Goal: Information Seeking & Learning: Check status

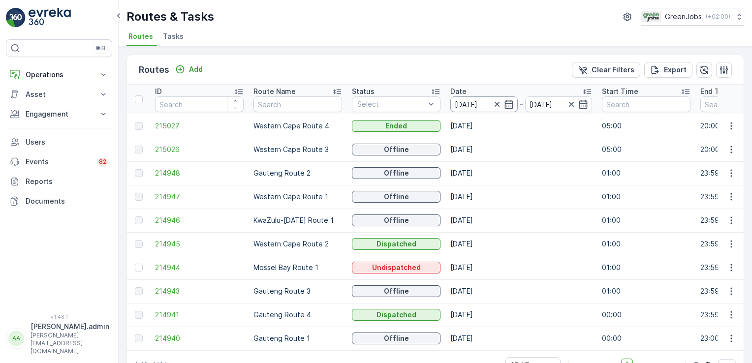
click at [473, 105] on input "[DATE]" at bounding box center [483, 104] width 67 height 16
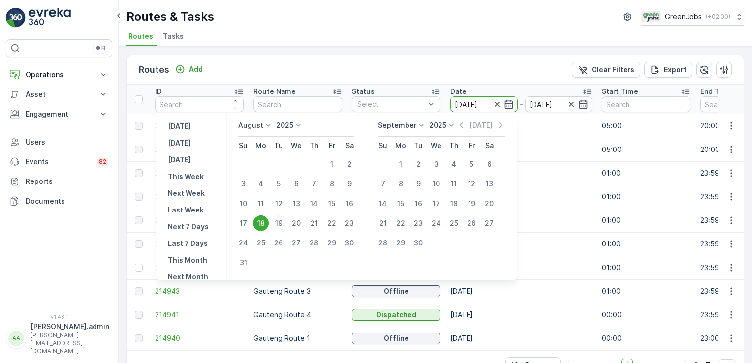
click at [285, 223] on div "19" at bounding box center [279, 224] width 16 height 16
type input "[DATE]"
click at [286, 223] on div "19" at bounding box center [279, 224] width 16 height 16
type input "[DATE]"
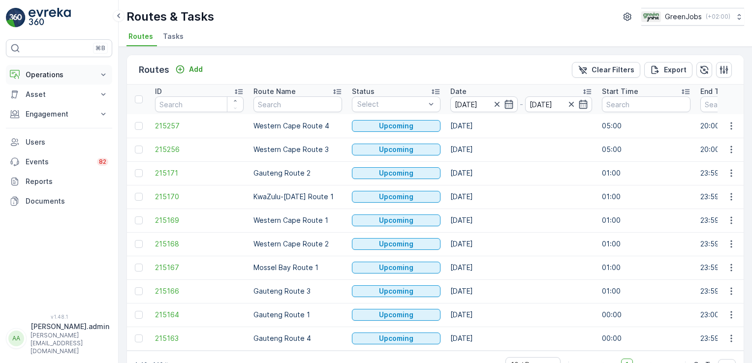
click at [102, 74] on icon at bounding box center [103, 74] width 4 height 2
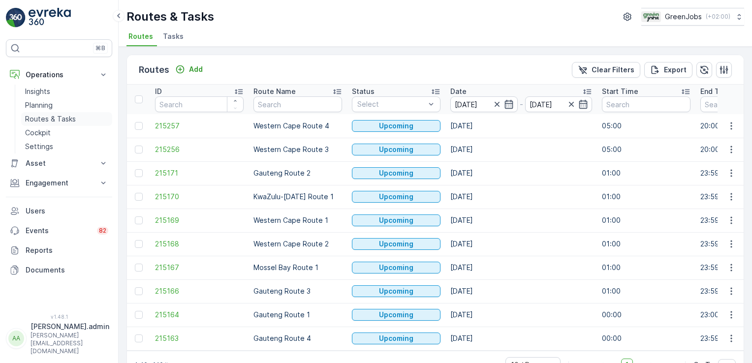
click at [59, 119] on p "Routes & Tasks" at bounding box center [50, 119] width 51 height 10
click at [468, 101] on input at bounding box center [483, 104] width 67 height 16
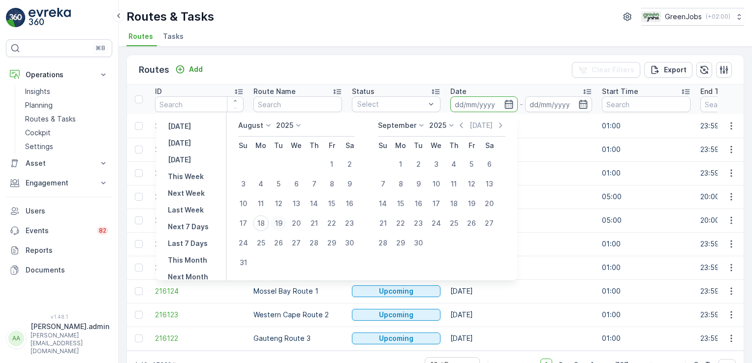
click at [282, 220] on div "19" at bounding box center [279, 224] width 16 height 16
type input "[DATE]"
click at [282, 219] on div "19" at bounding box center [279, 224] width 16 height 16
type input "[DATE]"
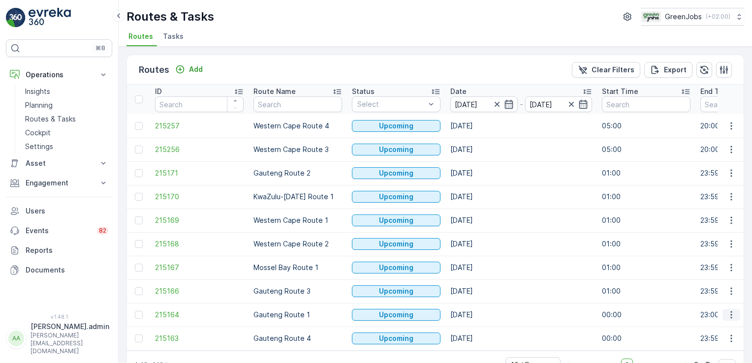
click at [726, 315] on icon "button" at bounding box center [731, 315] width 10 height 10
click at [730, 240] on span "See More Details" at bounding box center [708, 240] width 57 height 10
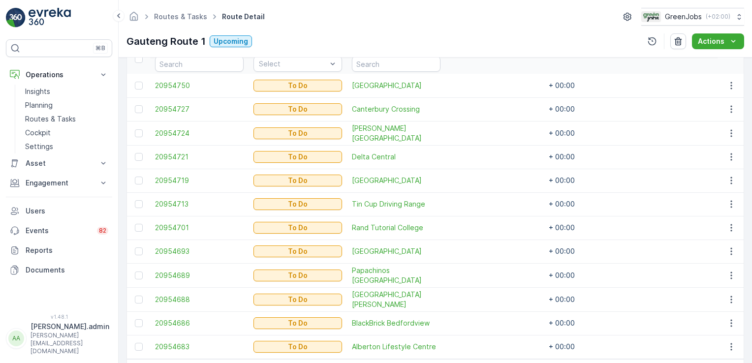
scroll to position [321, 0]
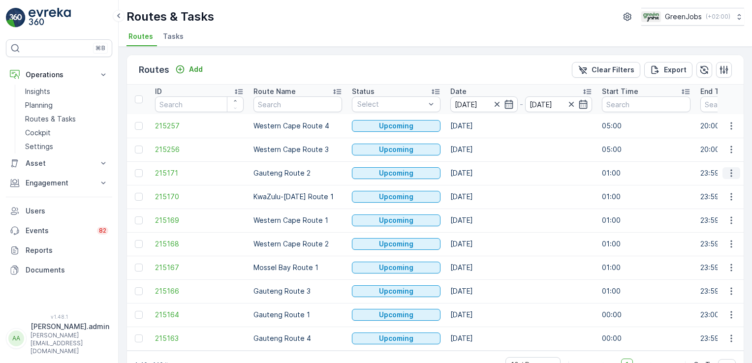
click at [728, 174] on icon "button" at bounding box center [731, 173] width 10 height 10
click at [720, 186] on span "See More Details" at bounding box center [708, 187] width 57 height 10
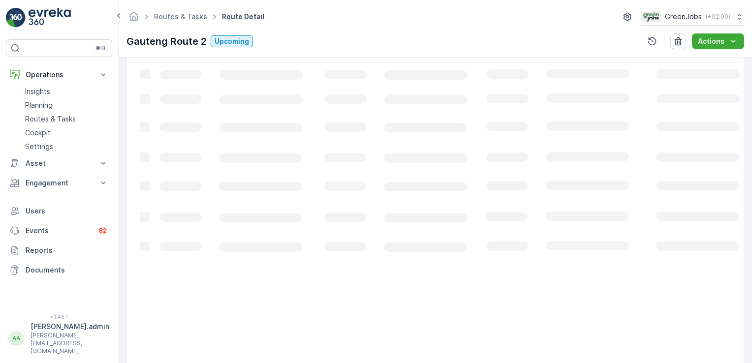
scroll to position [250, 0]
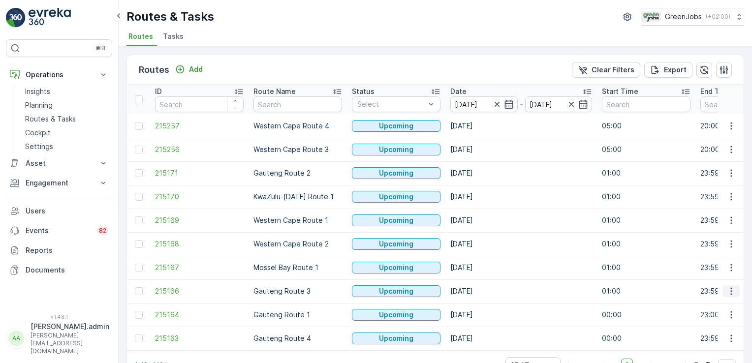
click at [727, 289] on icon "button" at bounding box center [731, 291] width 10 height 10
click at [721, 218] on span "See More Details" at bounding box center [708, 216] width 57 height 10
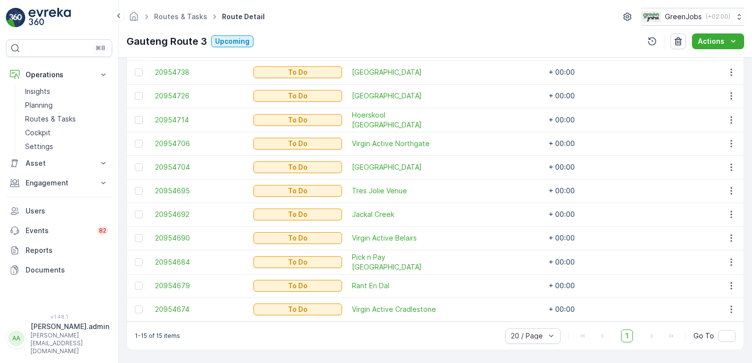
scroll to position [304, 0]
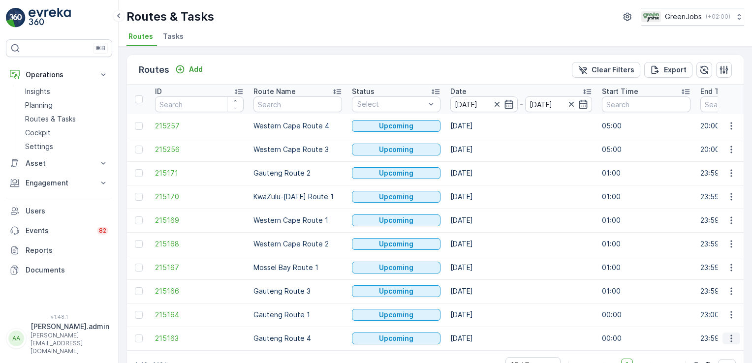
click at [728, 337] on icon "button" at bounding box center [731, 339] width 10 height 10
click at [710, 263] on span "See More Details" at bounding box center [708, 263] width 57 height 10
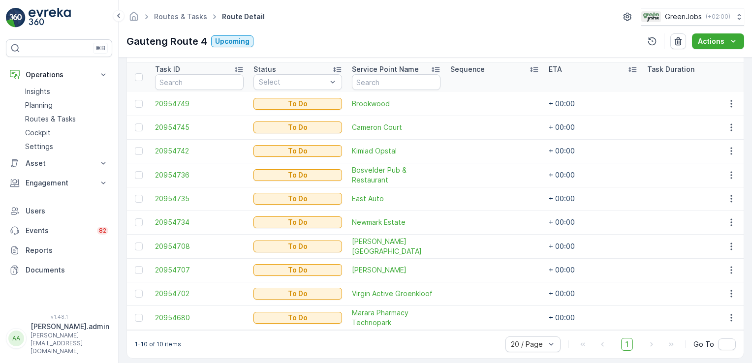
scroll to position [274, 0]
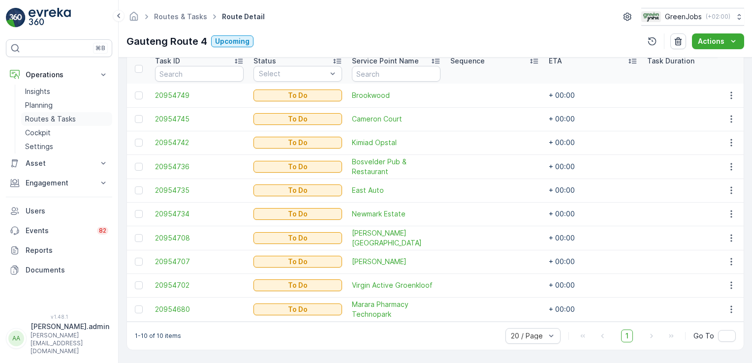
click at [48, 118] on p "Routes & Tasks" at bounding box center [50, 119] width 51 height 10
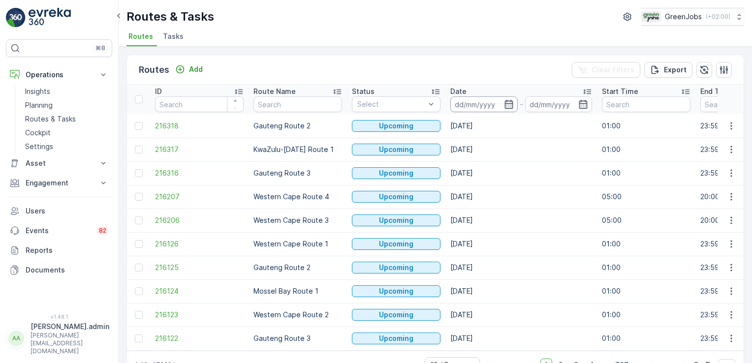
click at [461, 102] on input at bounding box center [483, 104] width 67 height 16
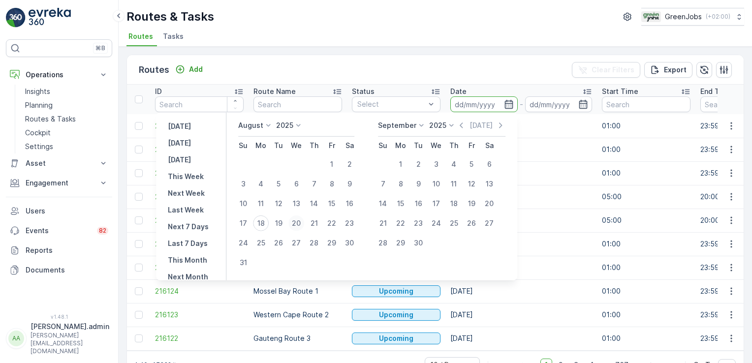
click at [300, 224] on div "20" at bounding box center [296, 224] width 16 height 16
type input "[DATE]"
click at [300, 224] on div "20" at bounding box center [296, 224] width 16 height 16
type input "[DATE]"
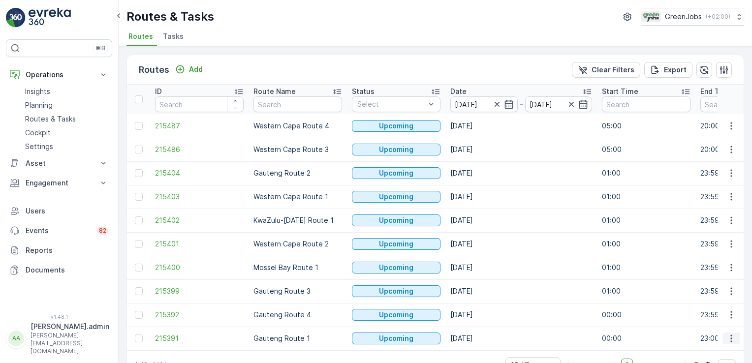
click at [730, 338] on icon "button" at bounding box center [730, 338] width 1 height 7
click at [719, 262] on span "See More Details" at bounding box center [708, 263] width 57 height 10
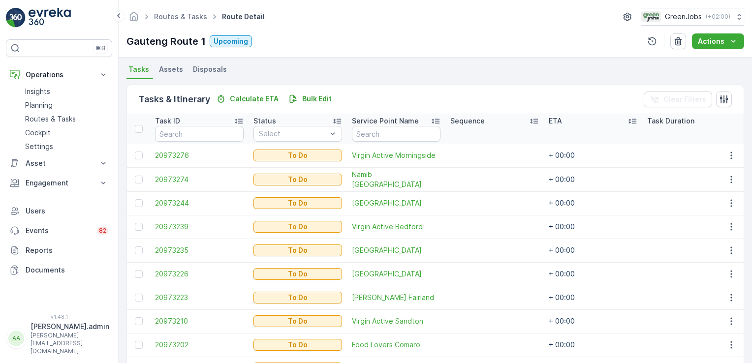
scroll to position [274, 0]
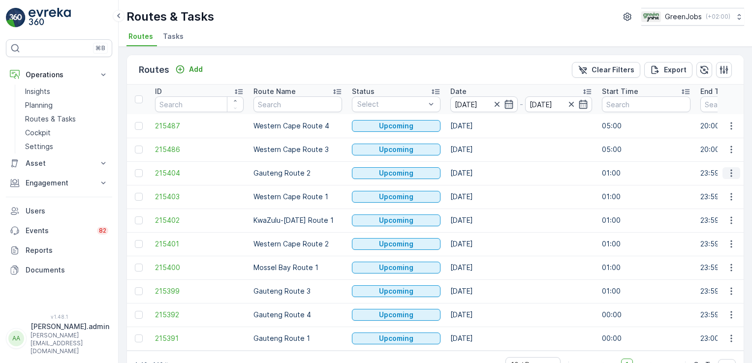
click at [728, 170] on icon "button" at bounding box center [731, 173] width 10 height 10
click at [728, 184] on span "See More Details" at bounding box center [708, 187] width 57 height 10
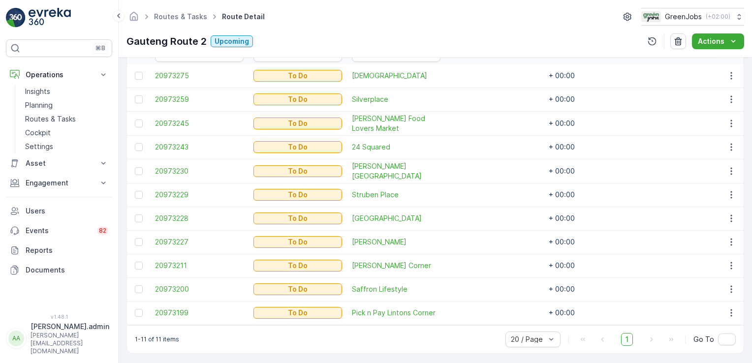
scroll to position [297, 0]
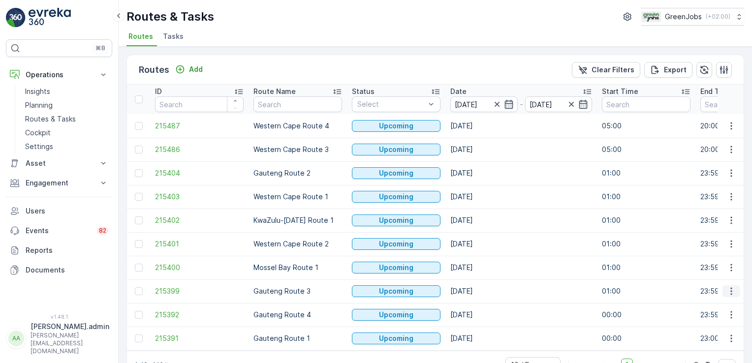
click at [731, 291] on icon "button" at bounding box center [731, 291] width 10 height 10
click at [713, 215] on span "See More Details" at bounding box center [708, 216] width 57 height 10
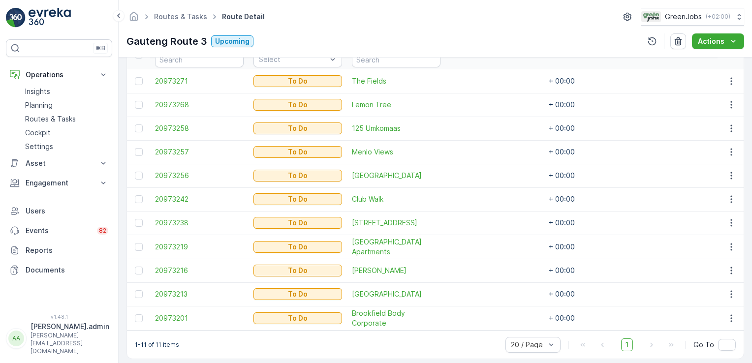
scroll to position [297, 0]
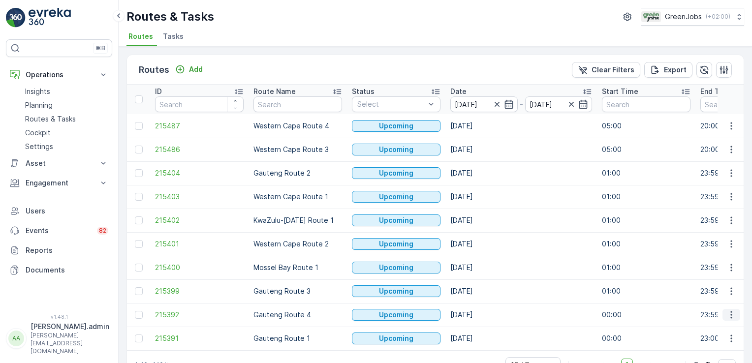
click at [727, 314] on icon "button" at bounding box center [731, 315] width 10 height 10
click at [721, 241] on span "See More Details" at bounding box center [708, 240] width 57 height 10
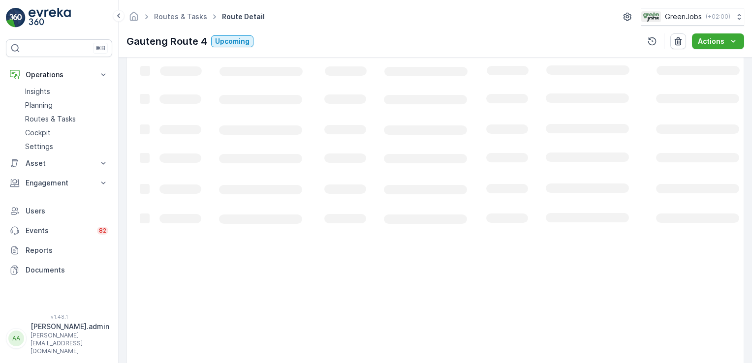
scroll to position [144, 0]
